Goal: Transaction & Acquisition: Purchase product/service

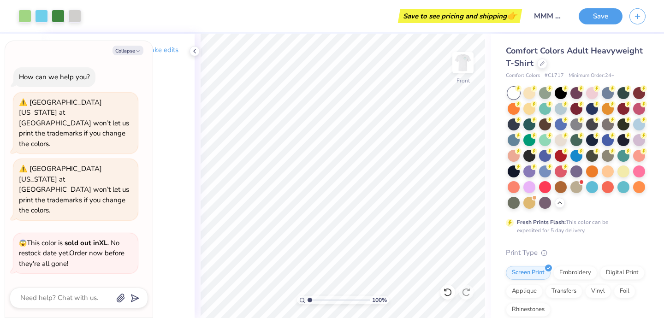
scroll to position [199, 0]
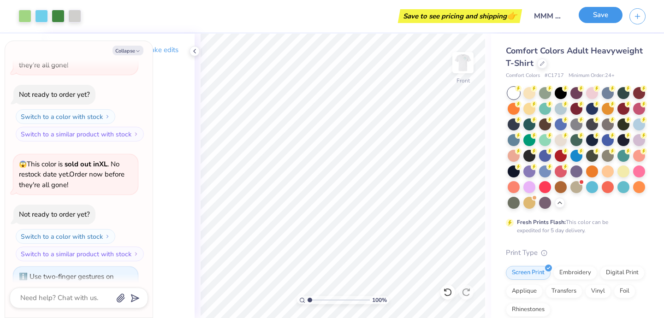
click at [591, 22] on button "Save" at bounding box center [601, 15] width 44 height 16
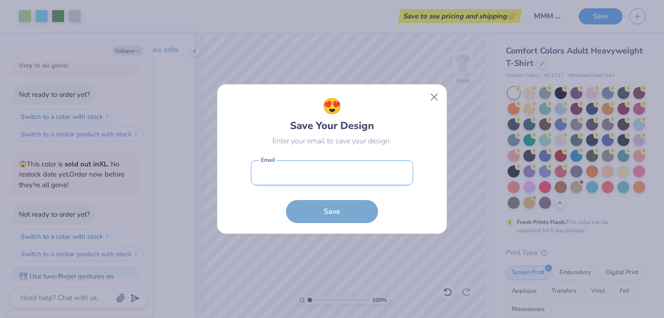
click at [288, 171] on input "email" at bounding box center [332, 172] width 162 height 25
type input "[EMAIL_ADDRESS][DOMAIN_NAME]"
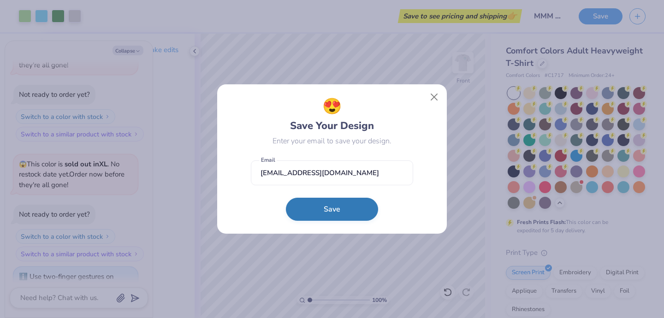
click at [315, 214] on button "Save" at bounding box center [332, 209] width 92 height 23
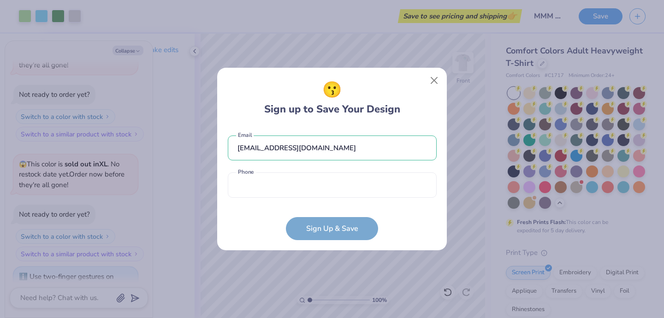
click at [291, 172] on div "[EMAIL_ADDRESS][DOMAIN_NAME] Email Phone is a required field Phone" at bounding box center [332, 164] width 209 height 76
click at [295, 181] on input "tel" at bounding box center [332, 184] width 209 height 25
type input "[PHONE_NUMBER]"
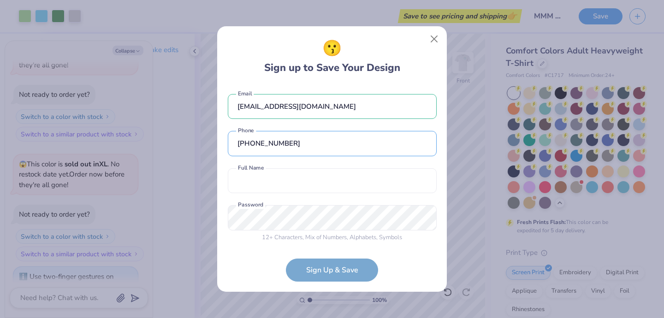
scroll to position [3, 0]
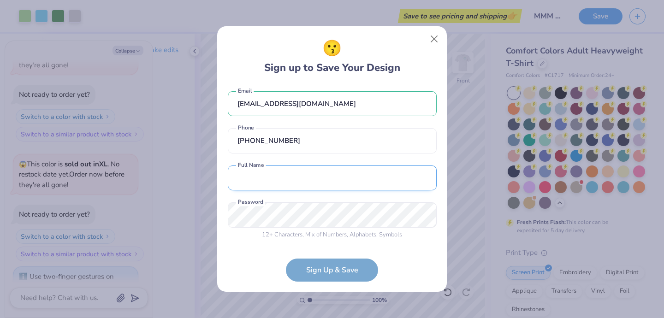
click at [287, 181] on input "text" at bounding box center [332, 178] width 209 height 25
type input "[PERSON_NAME]"
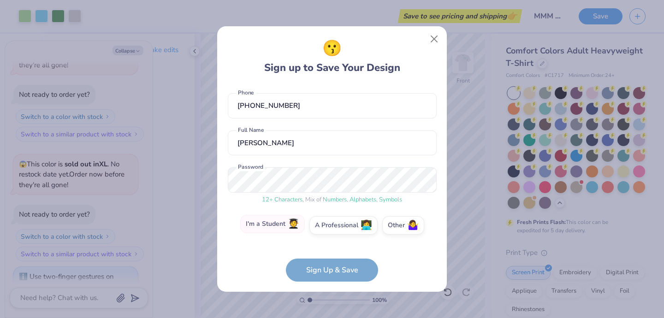
click at [275, 225] on label "I'm a Student 🧑‍🎓" at bounding box center [272, 224] width 65 height 18
click at [329, 263] on input "I'm a Student 🧑‍🎓" at bounding box center [332, 266] width 6 height 6
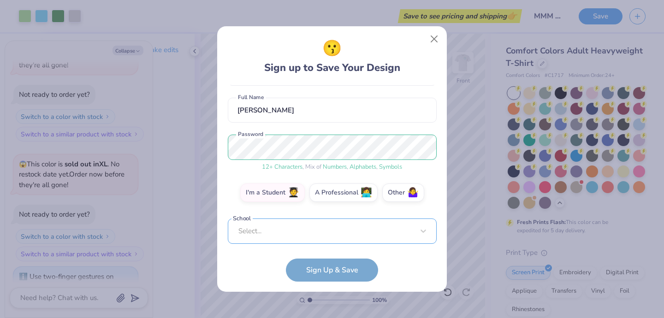
click at [278, 231] on div "Select..." at bounding box center [332, 231] width 209 height 25
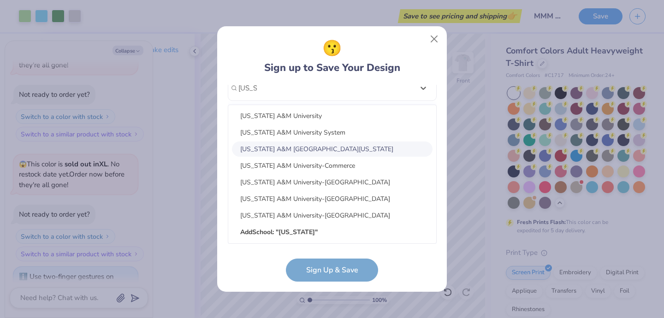
scroll to position [117, 0]
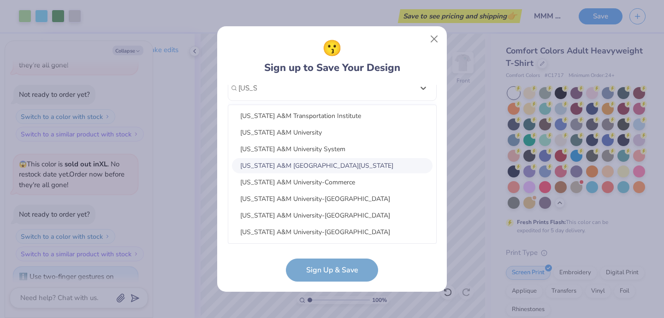
type input "[US_STATE]"
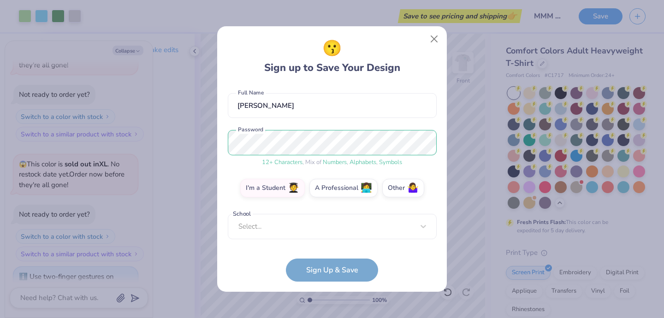
scroll to position [71, 0]
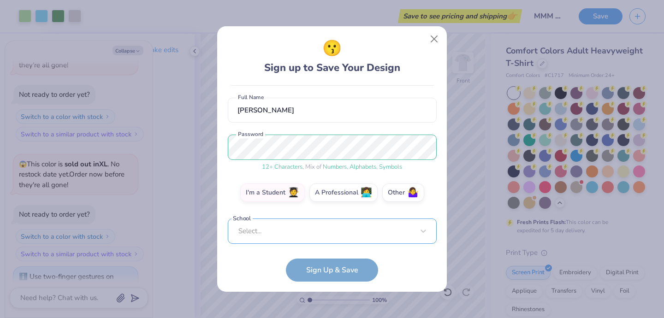
click at [282, 229] on div "Select..." at bounding box center [332, 231] width 209 height 25
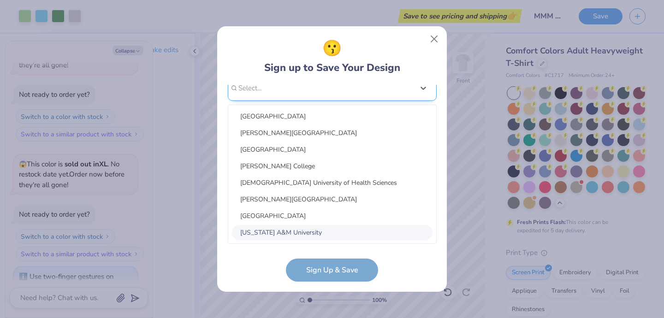
type input "n"
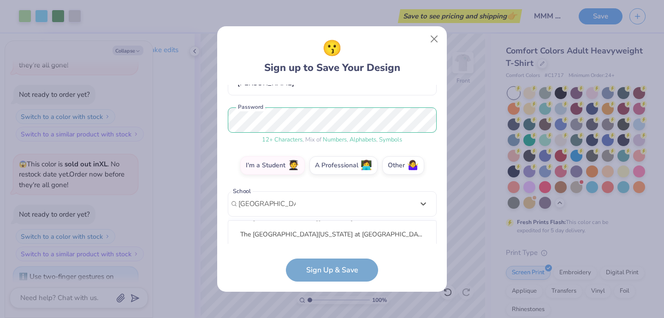
scroll to position [18, 0]
click at [290, 229] on div "The [GEOGRAPHIC_DATA][US_STATE]" at bounding box center [332, 230] width 201 height 15
type input "[GEOGRAPHIC_DATA][US_STATE]"
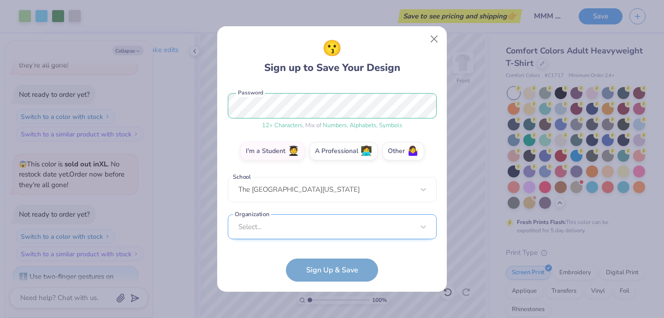
click at [304, 229] on div "Select..." at bounding box center [332, 226] width 209 height 25
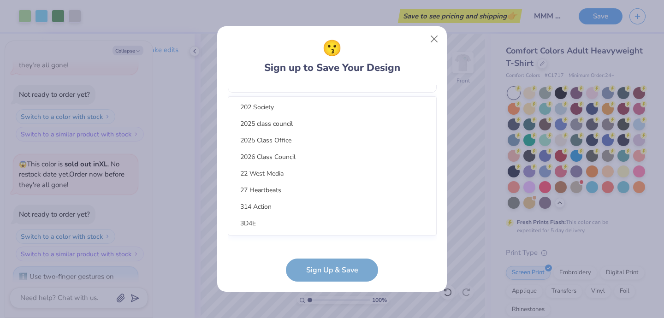
scroll to position [0, 0]
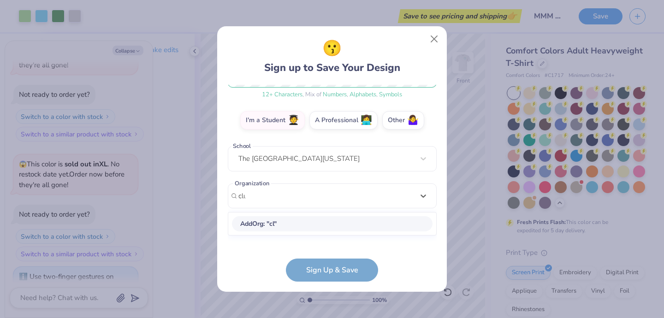
type input "club"
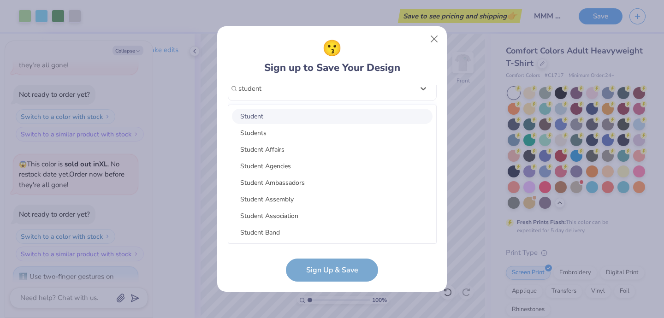
click at [284, 119] on div "Student" at bounding box center [332, 116] width 201 height 15
type input "student"
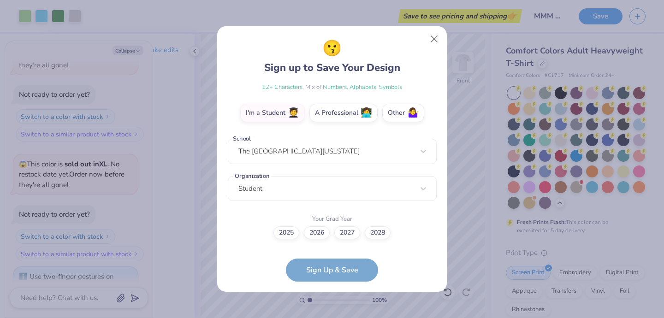
scroll to position [150, 0]
click at [320, 234] on label "2026" at bounding box center [317, 231] width 26 height 13
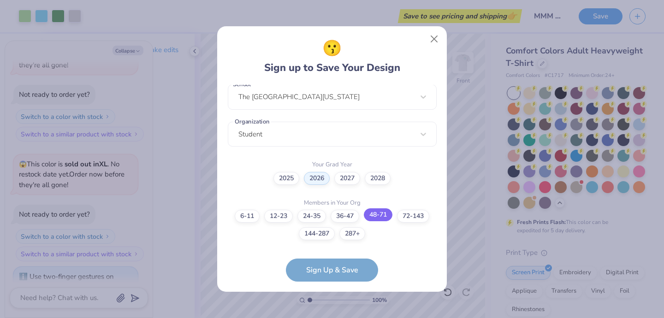
click at [376, 217] on label "48-71" at bounding box center [378, 214] width 29 height 13
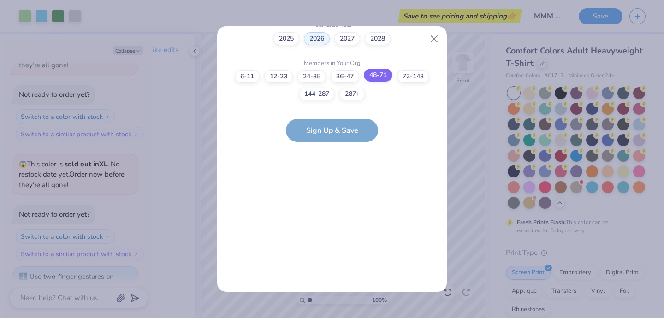
scroll to position [0, 0]
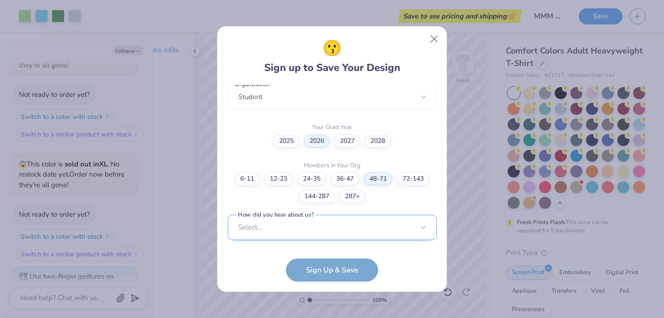
click at [375, 223] on div "Select..." at bounding box center [332, 227] width 209 height 25
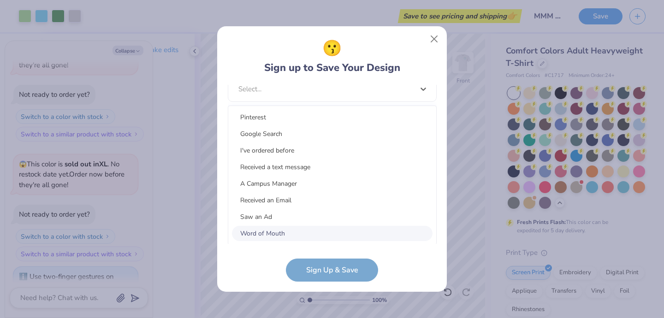
click at [335, 231] on div "Word of Mouth" at bounding box center [332, 233] width 201 height 15
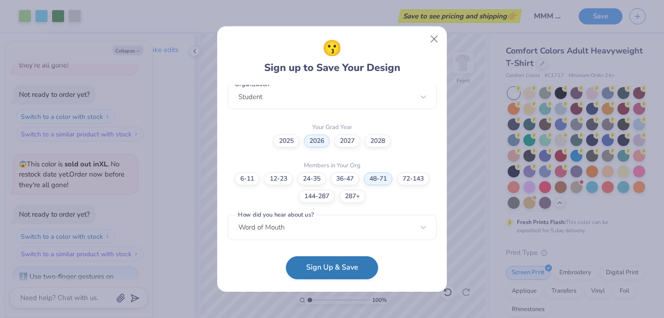
click at [329, 276] on button "Sign Up & Save" at bounding box center [332, 267] width 92 height 23
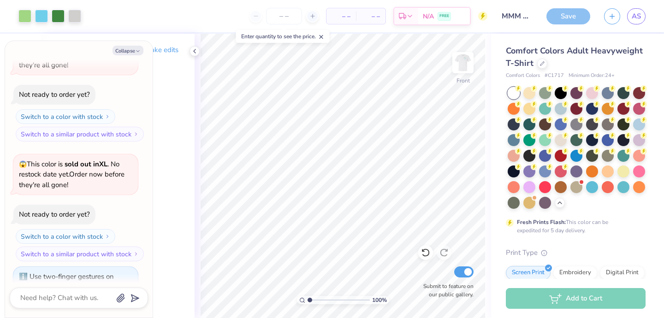
type textarea "x"
click at [337, 12] on span "– –" at bounding box center [341, 17] width 18 height 10
click at [334, 19] on span "– –" at bounding box center [341, 17] width 18 height 10
click at [285, 19] on input "number" at bounding box center [284, 16] width 36 height 17
type input "70"
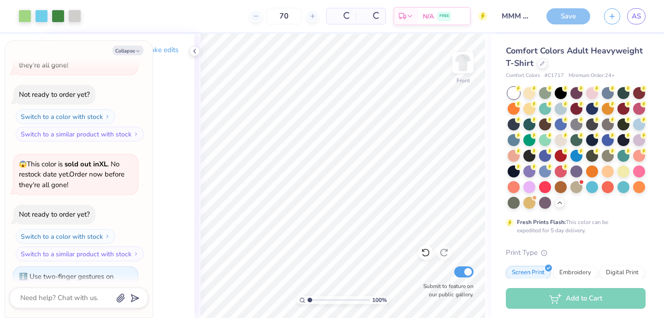
click at [212, 16] on div "70 Per Item Total Est. Delivery N/A FREE" at bounding box center [287, 16] width 399 height 32
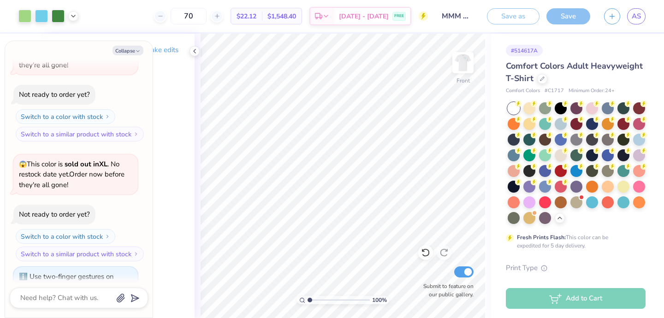
type textarea "x"
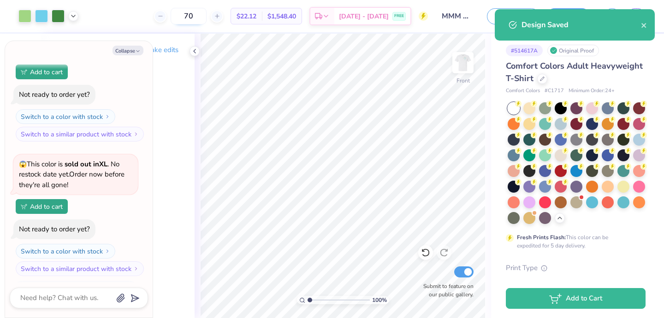
click at [195, 16] on input "70" at bounding box center [189, 16] width 36 height 17
click at [203, 18] on input "70" at bounding box center [189, 16] width 36 height 17
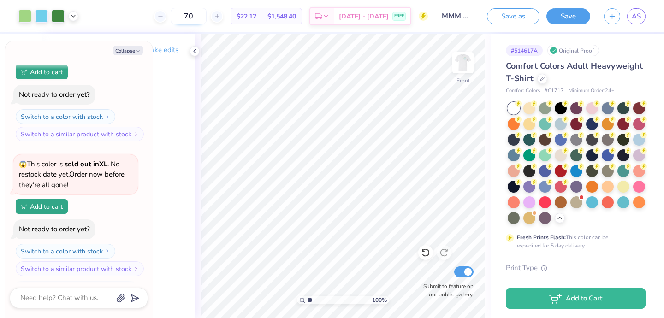
type input "7"
type input "60"
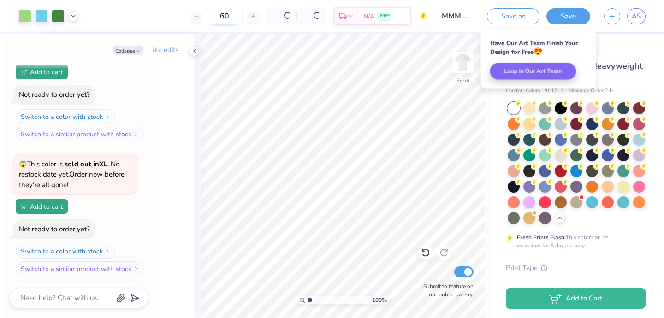
type textarea "x"
click at [164, 16] on icon at bounding box center [160, 16] width 6 height 6
click at [220, 17] on icon at bounding box center [217, 16] width 6 height 6
type input "60"
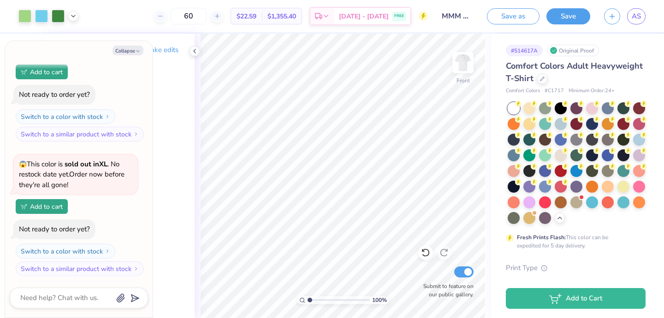
click at [101, 160] on span "😱 This color is sold out in XL . No restock date yet. Order now before they're …" at bounding box center [72, 175] width 106 height 30
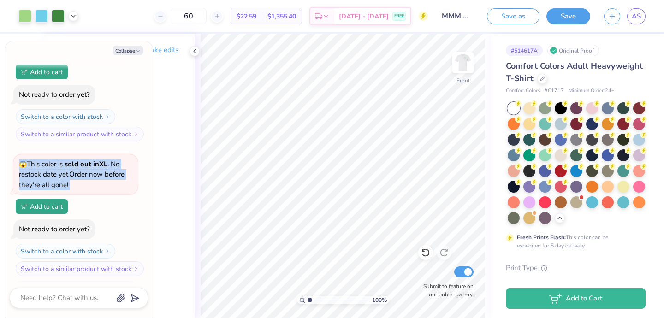
click at [101, 160] on span "😱 This color is sold out in XL . No restock date yet. Order now before they're …" at bounding box center [72, 175] width 106 height 30
click at [97, 159] on div "😱 This color is sold out in XL . No restock date yet. Order now before they're …" at bounding box center [75, 174] width 113 height 31
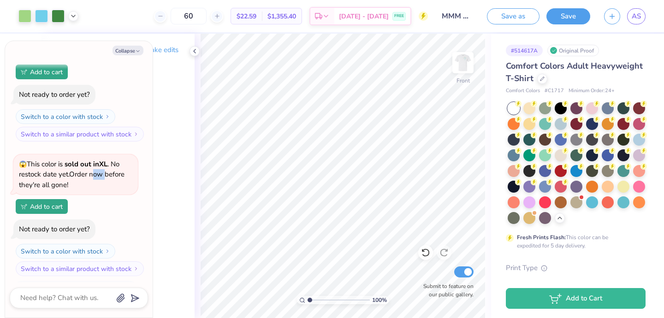
click at [97, 159] on div "😱 This color is sold out in XL . No restock date yet. Order now before they're …" at bounding box center [75, 174] width 113 height 31
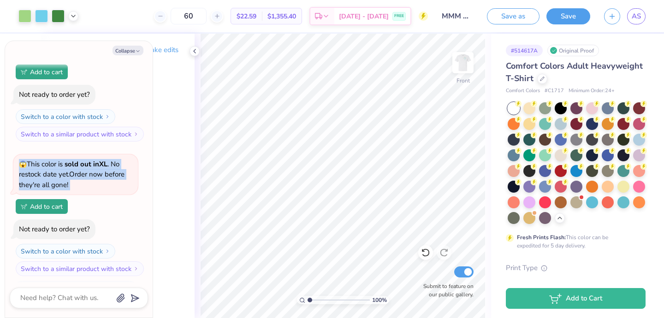
click at [97, 159] on div "😱 This color is sold out in XL . No restock date yet. Order now before they're …" at bounding box center [75, 174] width 113 height 31
click at [97, 160] on strong "sold out in XL" at bounding box center [86, 164] width 43 height 9
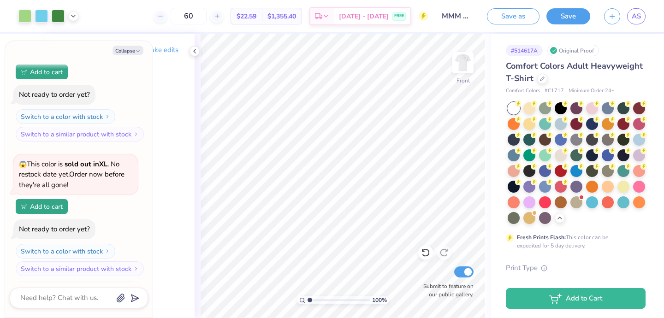
click at [97, 160] on strong "sold out in XL" at bounding box center [86, 164] width 43 height 9
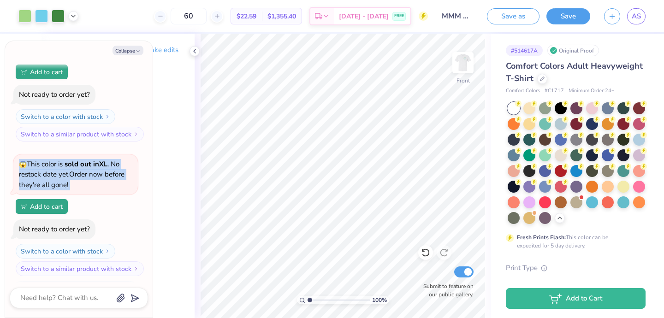
click at [97, 160] on strong "sold out in XL" at bounding box center [86, 164] width 43 height 9
click at [97, 160] on span "😱 This color is sold out in XL . No restock date yet. Order now before they're …" at bounding box center [72, 175] width 106 height 30
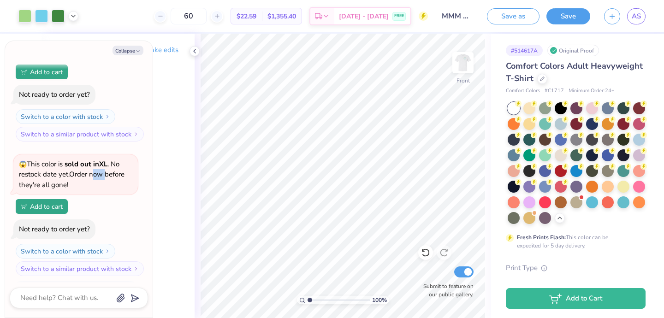
click at [97, 160] on span "😱 This color is sold out in XL . No restock date yet. Order now before they're …" at bounding box center [72, 175] width 106 height 30
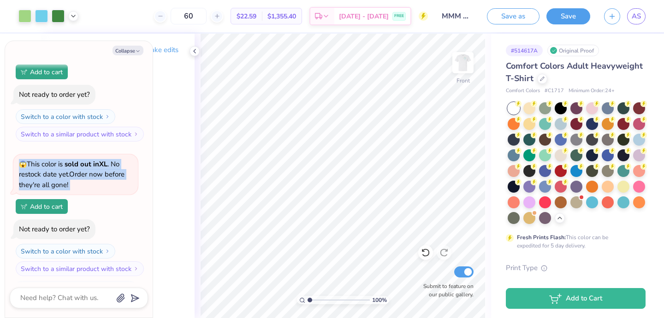
click at [97, 160] on span "😱 This color is sold out in XL . No restock date yet. Order now before they're …" at bounding box center [72, 175] width 106 height 30
click at [89, 160] on strong "sold out in XL" at bounding box center [86, 164] width 43 height 9
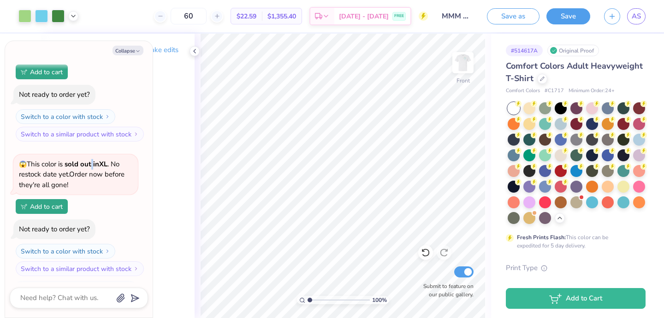
click at [89, 160] on strong "sold out in XL" at bounding box center [86, 164] width 43 height 9
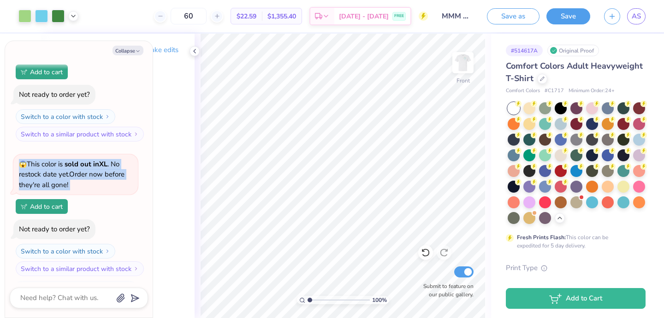
click at [89, 160] on strong "sold out in XL" at bounding box center [86, 164] width 43 height 9
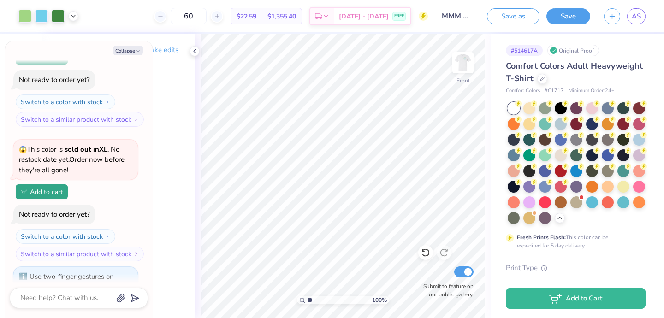
scroll to position [0, 0]
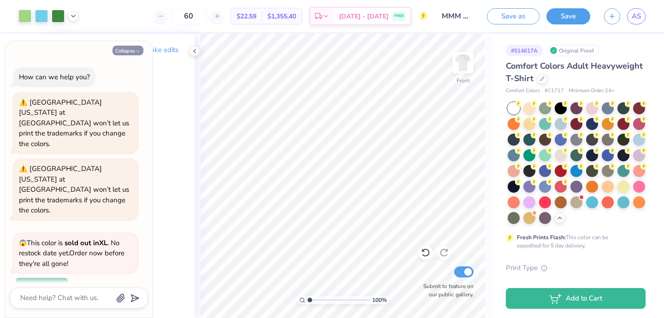
click at [119, 49] on button "Collapse" at bounding box center [127, 51] width 31 height 10
type textarea "x"
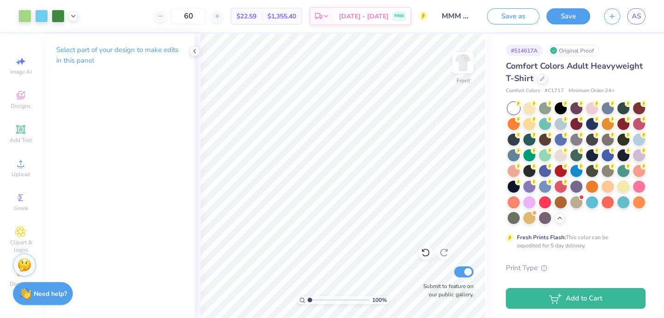
click at [166, 101] on div "Select part of your design to make edits in this panel" at bounding box center [117, 176] width 153 height 284
click at [193, 50] on icon at bounding box center [194, 50] width 7 height 7
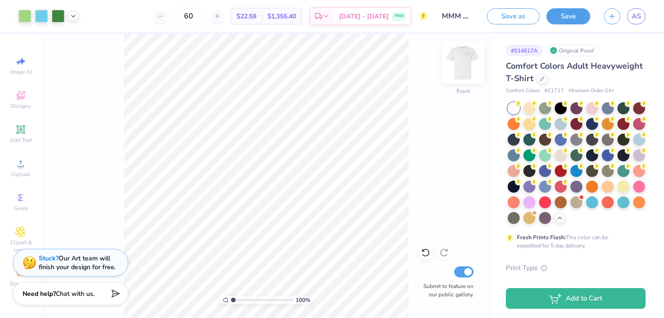
click at [468, 63] on img at bounding box center [462, 62] width 37 height 37
click at [470, 62] on img at bounding box center [462, 62] width 37 height 37
click at [470, 63] on img at bounding box center [462, 62] width 37 height 37
